Goal: Connect with others: Connect with others

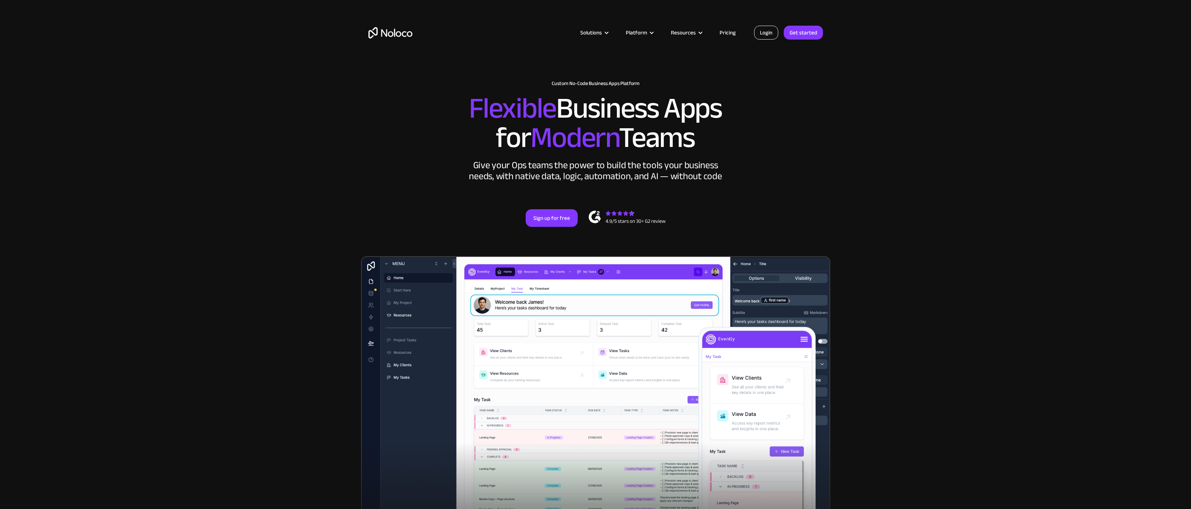
click at [768, 34] on link "Login" at bounding box center [766, 33] width 24 height 14
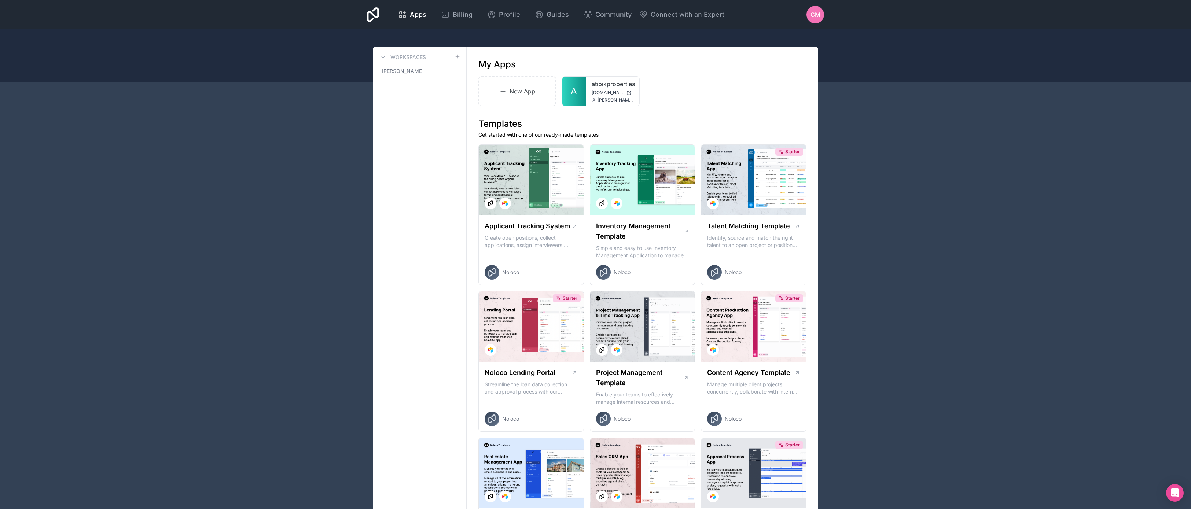
click at [411, 58] on h3 "Workspaces" at bounding box center [408, 57] width 36 height 7
click at [385, 58] on icon at bounding box center [383, 57] width 6 height 6
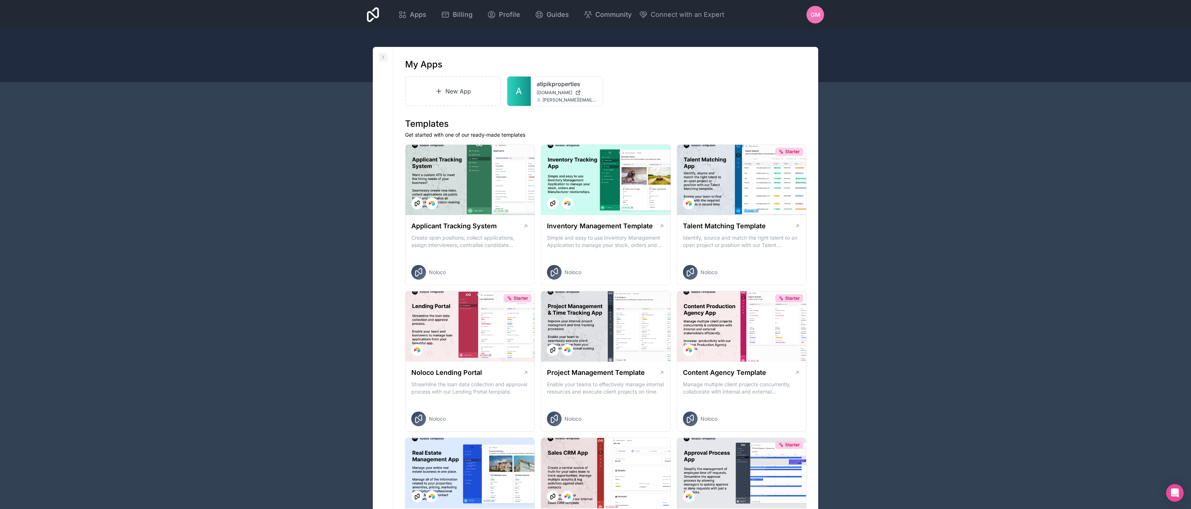
click at [384, 58] on icon at bounding box center [383, 57] width 6 height 6
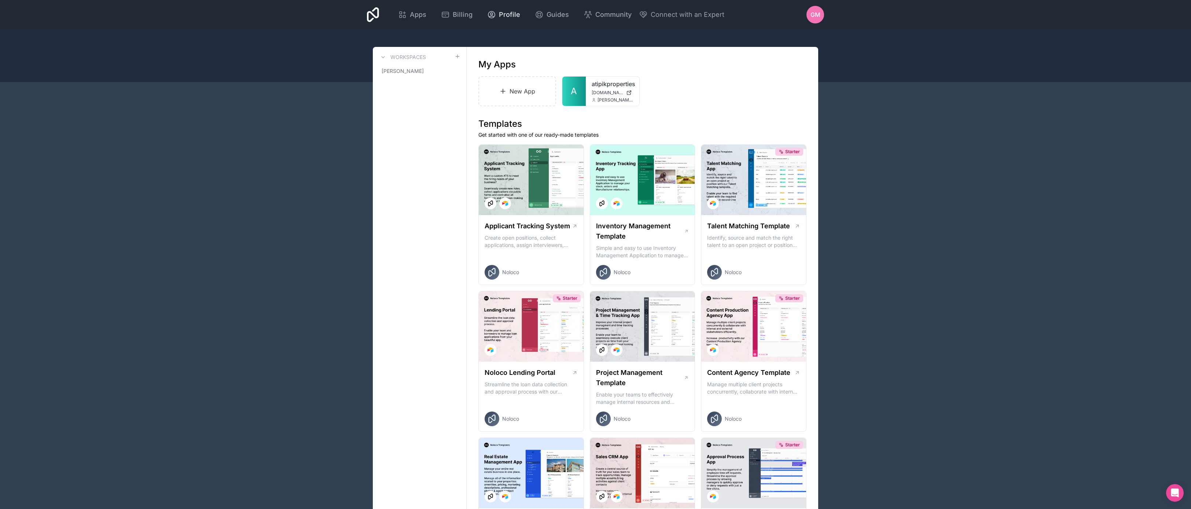
click at [503, 15] on span "Profile" at bounding box center [509, 15] width 21 height 10
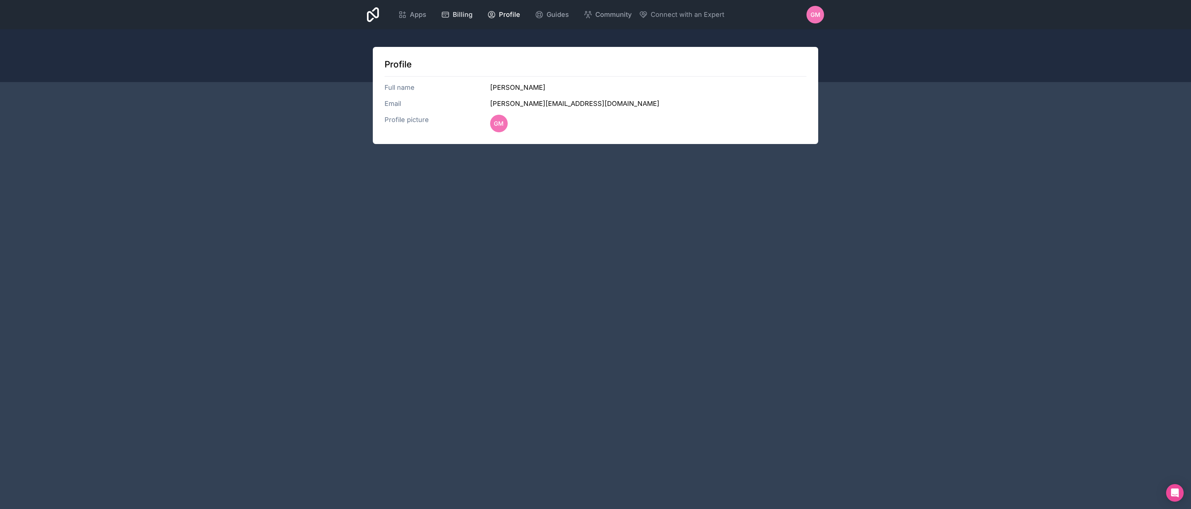
click at [463, 14] on span "Billing" at bounding box center [463, 15] width 20 height 10
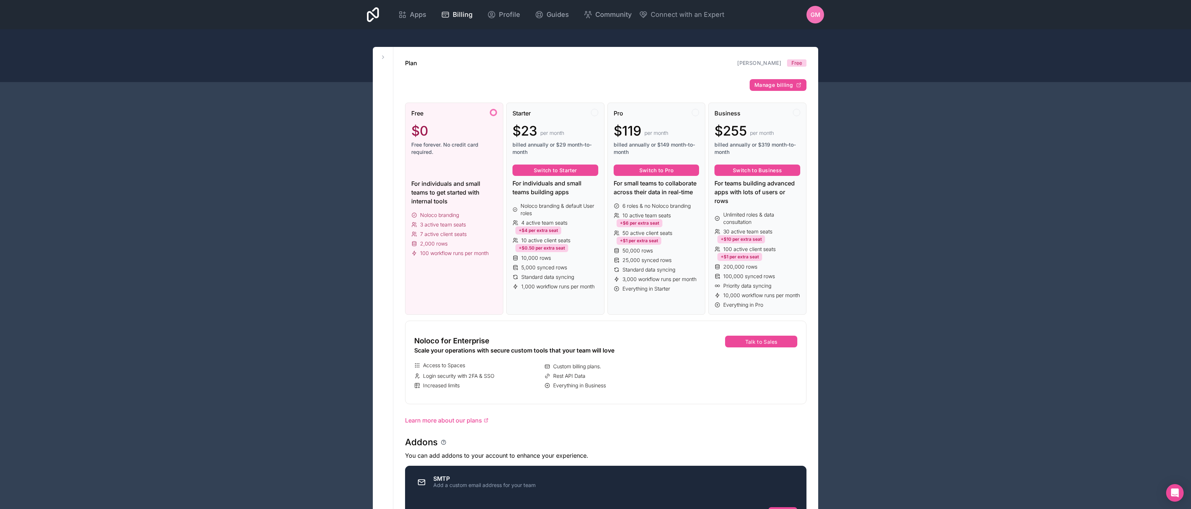
click at [361, 271] on div "Workspaces [PERSON_NAME] Plan [PERSON_NAME] Free Manage billing Free $0 Free fo…" at bounding box center [595, 448] width 469 height 802
drag, startPoint x: 482, startPoint y: 29, endPoint x: 472, endPoint y: 28, distance: 9.9
click at [482, 29] on div "Apps Billing Profile Guides Community Connect with an Expert GM Billing Profile…" at bounding box center [595, 14] width 469 height 29
click at [454, 18] on span "Billing" at bounding box center [463, 15] width 20 height 10
click at [523, 19] on link "Profile" at bounding box center [503, 15] width 45 height 16
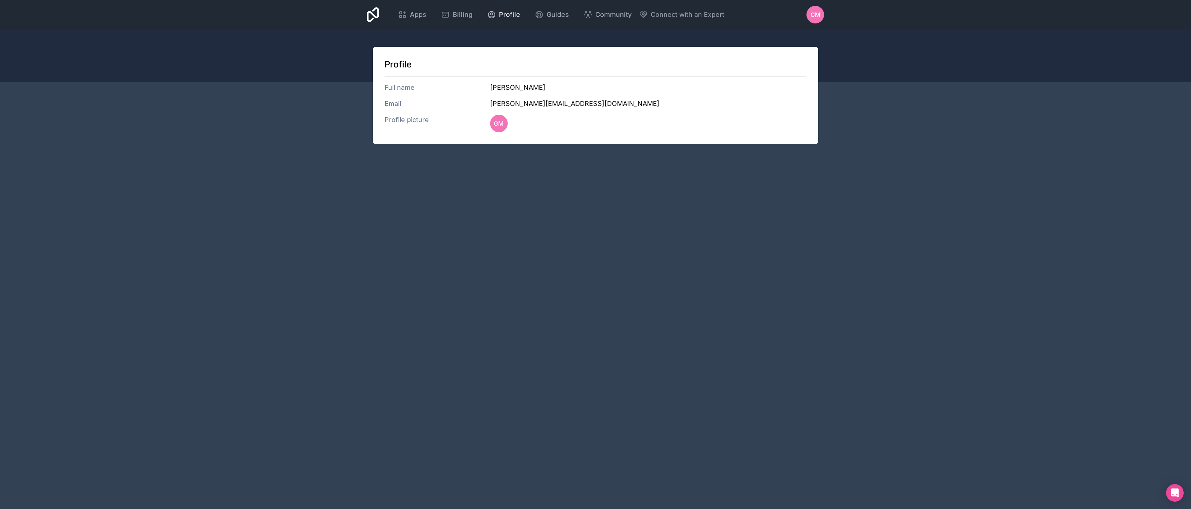
click at [505, 17] on span "Profile" at bounding box center [509, 15] width 21 height 10
click at [548, 15] on span "Guides" at bounding box center [557, 15] width 22 height 10
click at [604, 14] on span "Community" at bounding box center [613, 15] width 36 height 10
drag, startPoint x: 359, startPoint y: 9, endPoint x: 372, endPoint y: 14, distance: 14.0
click at [359, 9] on div "Apps Billing Profile Guides Community Connect with an Expert GM Billing Profile…" at bounding box center [595, 14] width 1191 height 29
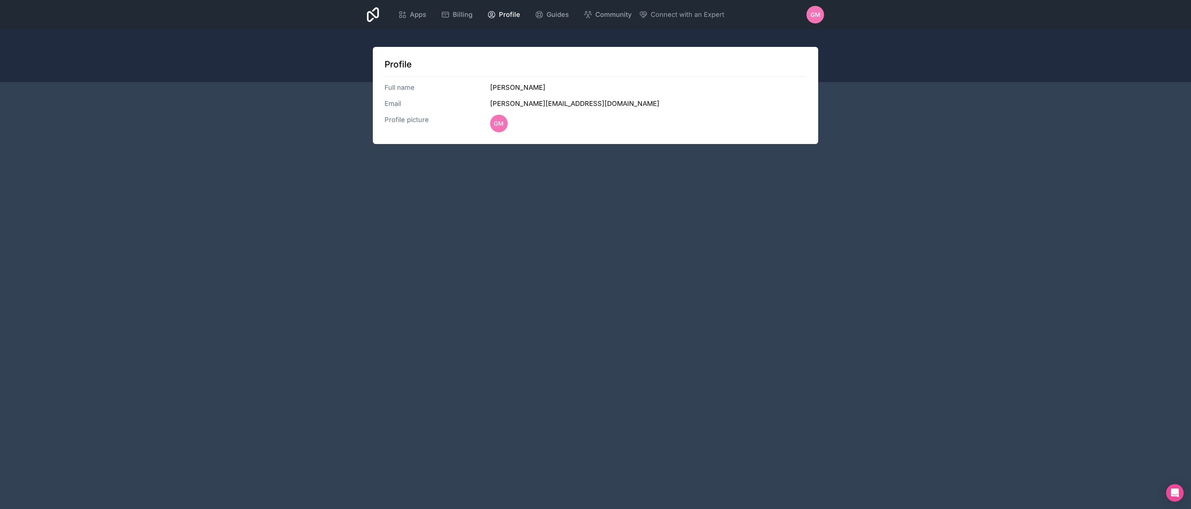
click at [372, 14] on icon at bounding box center [373, 14] width 12 height 15
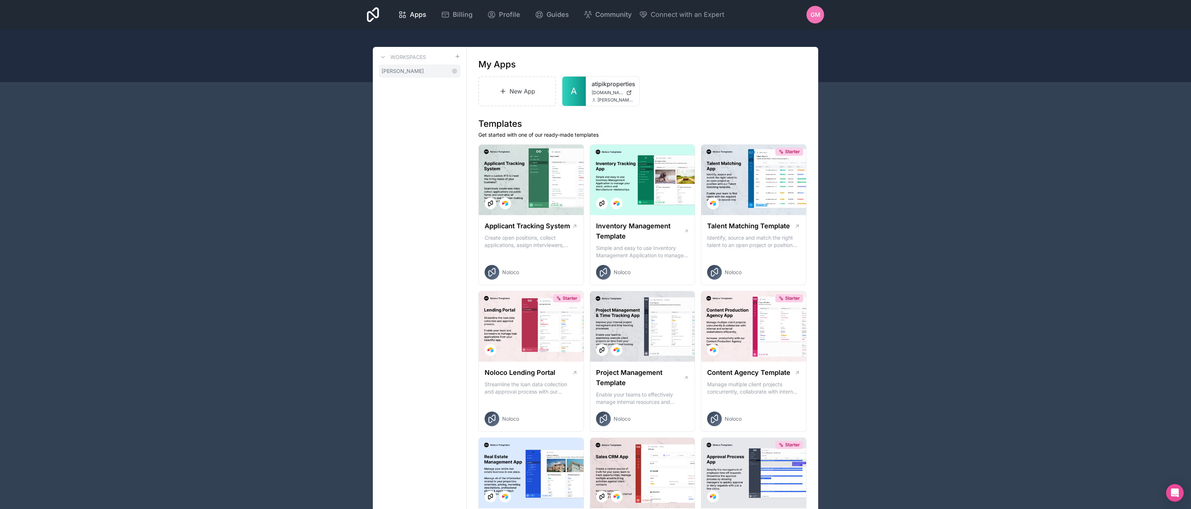
click at [405, 71] on span "[PERSON_NAME]" at bounding box center [403, 70] width 42 height 7
click at [454, 72] on icon at bounding box center [454, 70] width 1 height 1
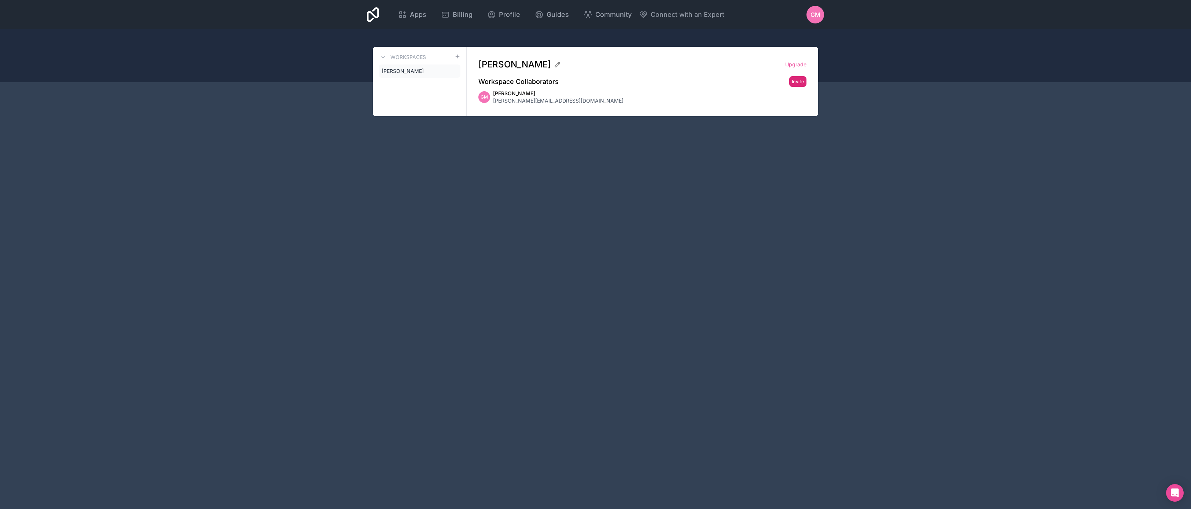
click at [796, 81] on button "Invite" at bounding box center [797, 81] width 17 height 11
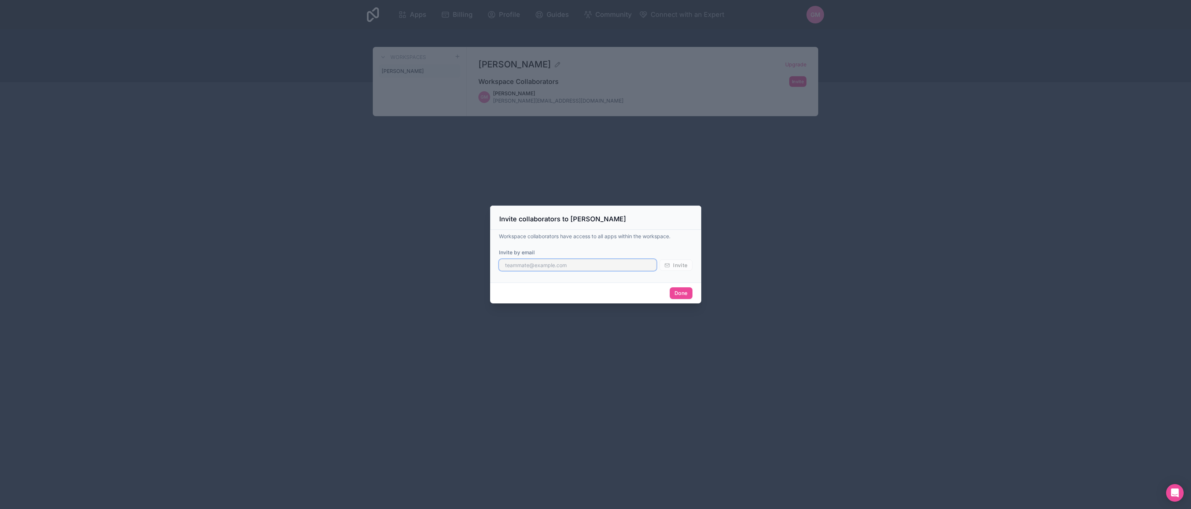
click at [584, 266] on input "text" at bounding box center [578, 265] width 158 height 12
type input "[PERSON_NAME][EMAIL_ADDRESS][DOMAIN_NAME]"
click at [680, 295] on button "Done" at bounding box center [681, 293] width 22 height 12
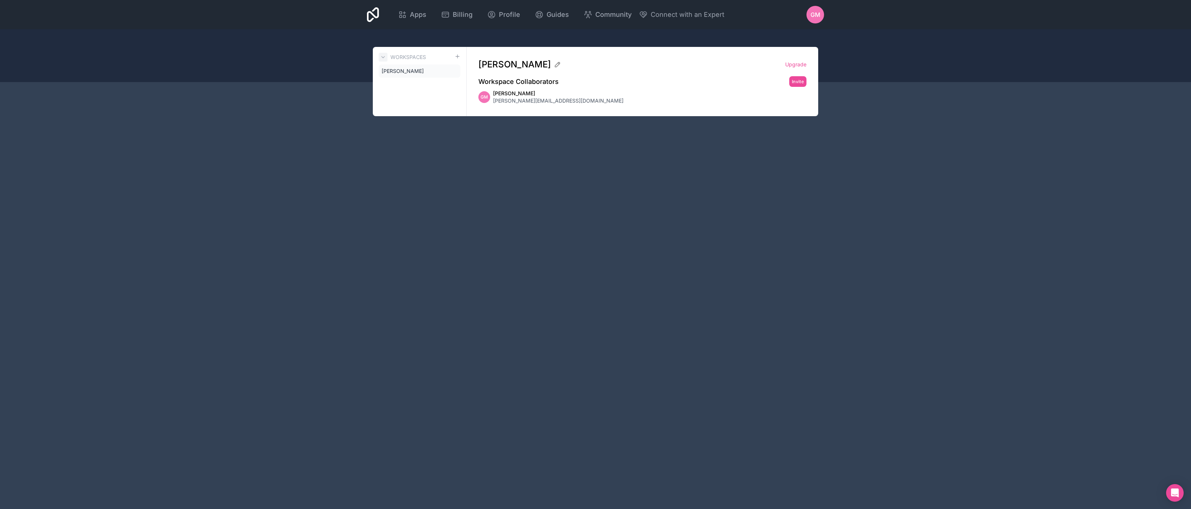
click at [384, 56] on icon at bounding box center [383, 57] width 6 height 6
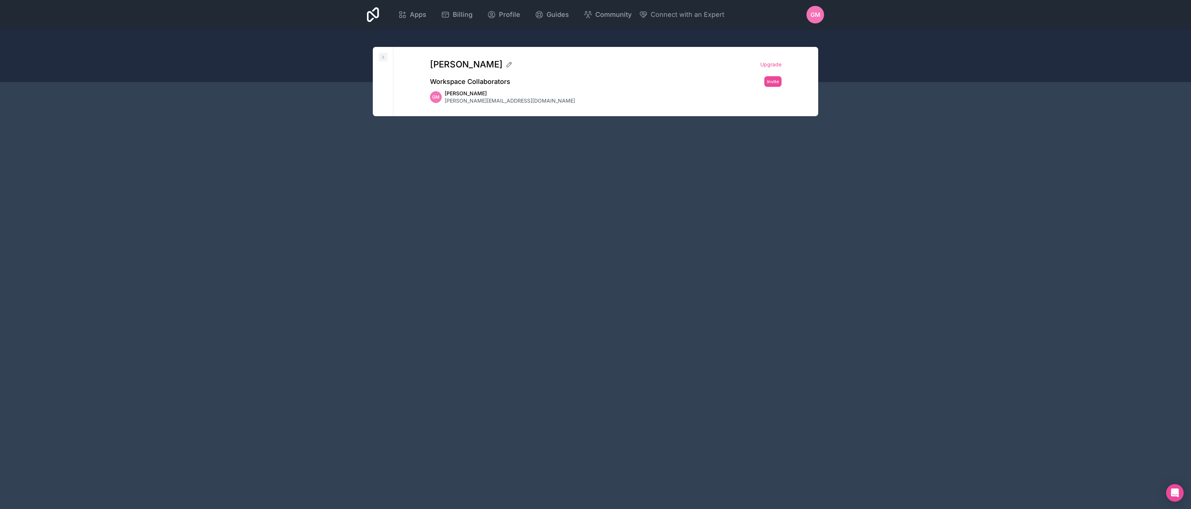
click at [384, 56] on icon at bounding box center [383, 57] width 6 height 6
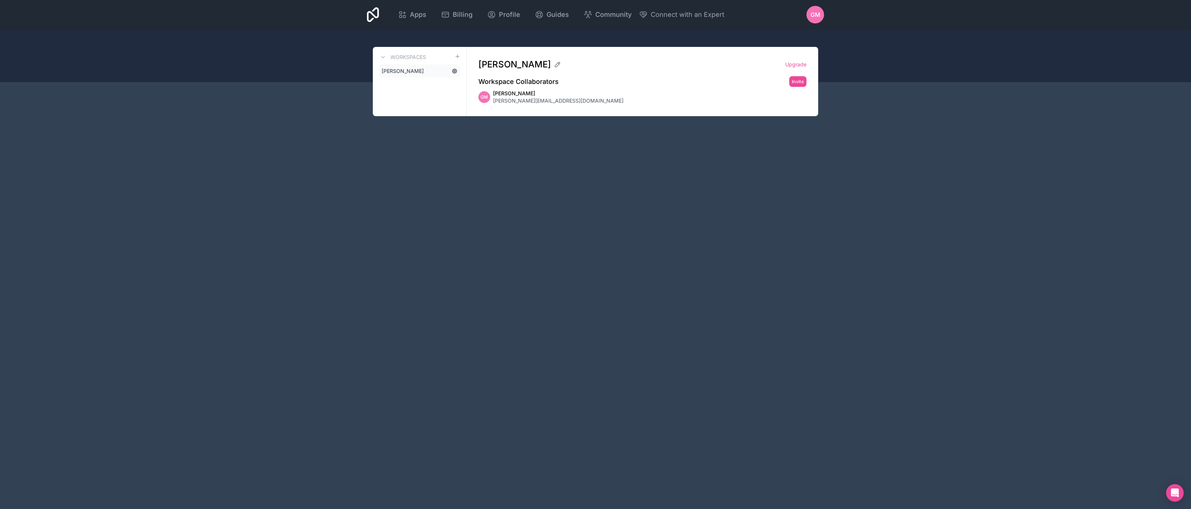
click at [454, 73] on icon at bounding box center [454, 71] width 4 height 4
click at [554, 66] on icon at bounding box center [557, 64] width 7 height 7
type input "Sophiq"
click at [569, 183] on div "Apps Billing Profile Guides Community Connect with an Expert GM Billing Profile…" at bounding box center [595, 254] width 1191 height 509
